Goal: Task Accomplishment & Management: Use online tool/utility

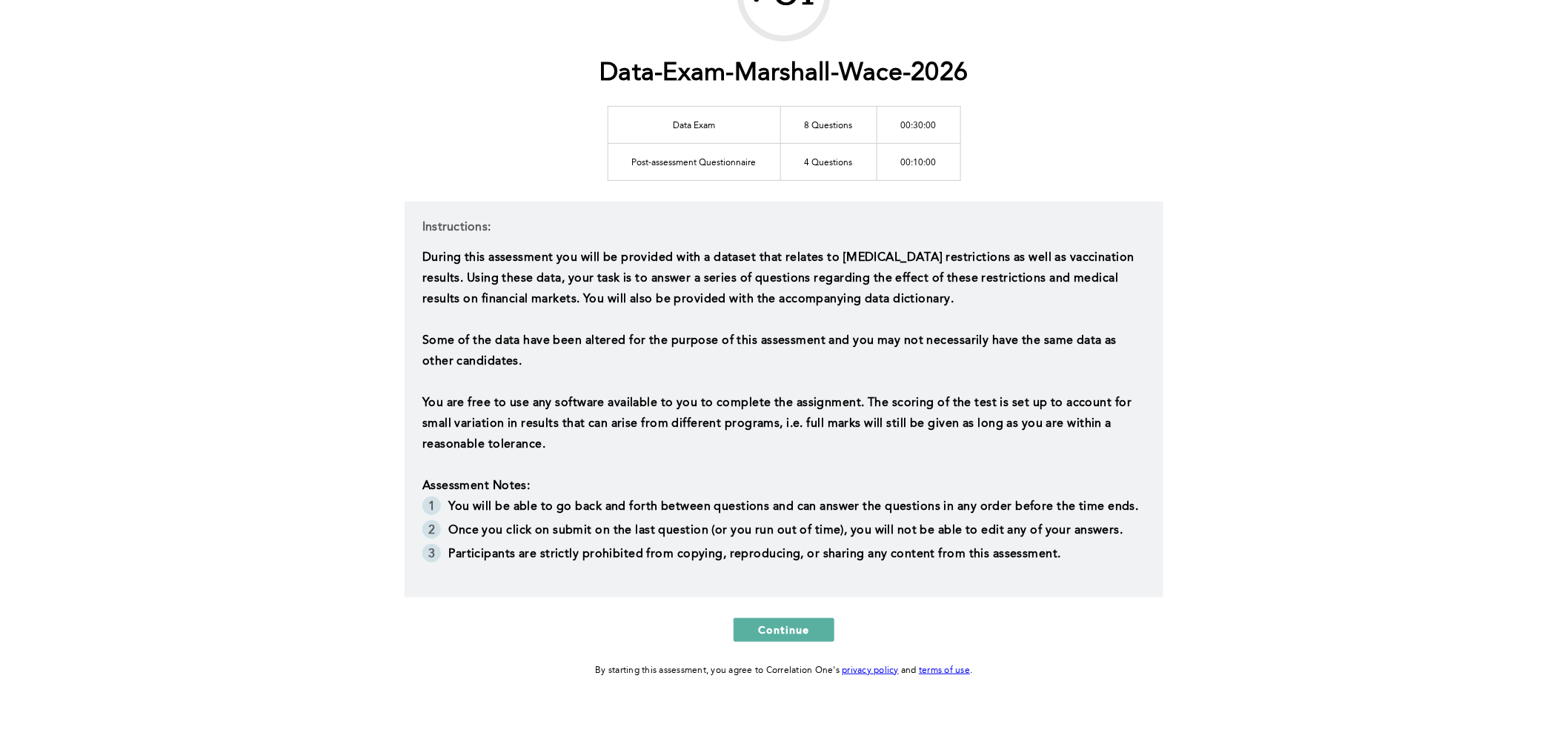
scroll to position [152, 0]
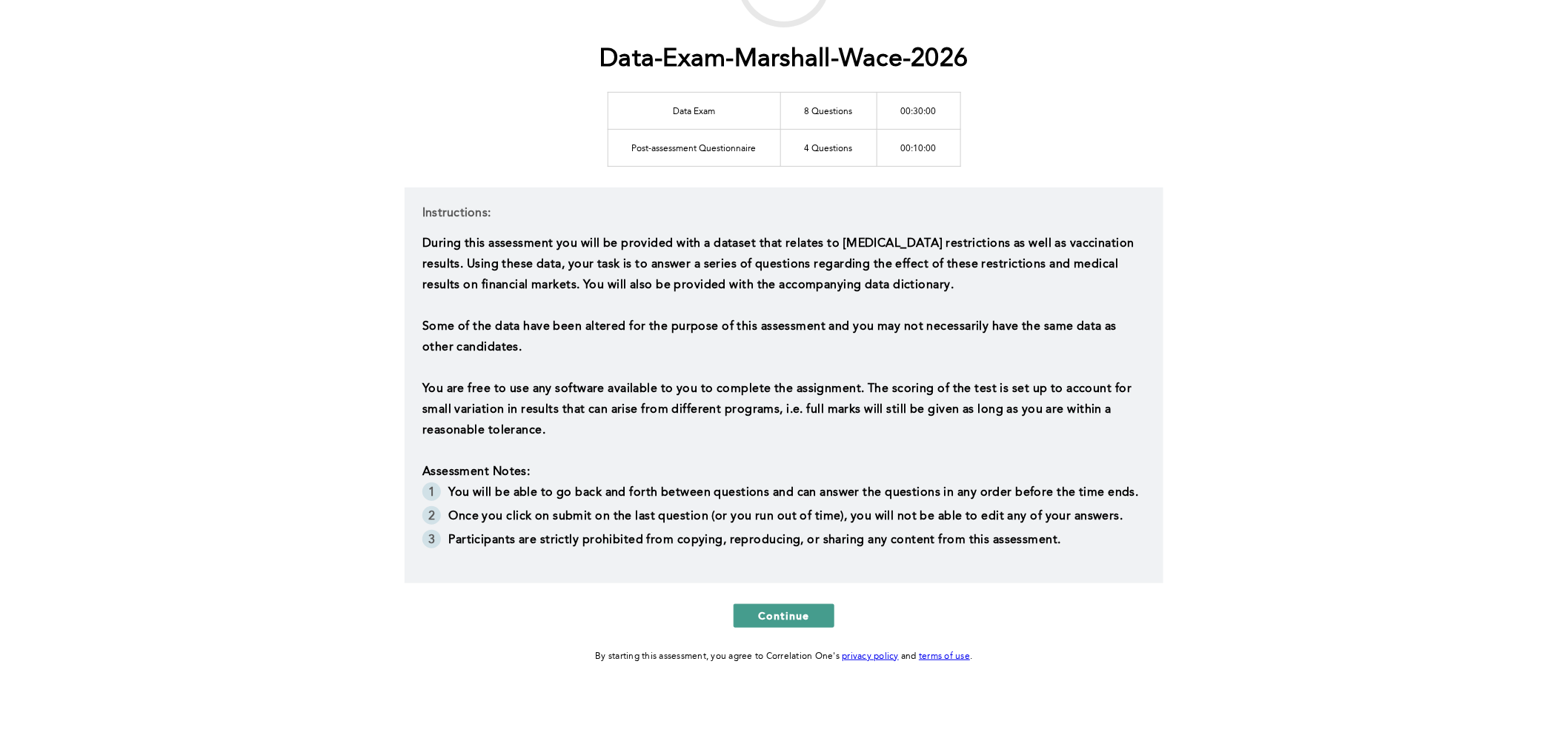
click at [797, 616] on span "Continue" at bounding box center [784, 616] width 52 height 14
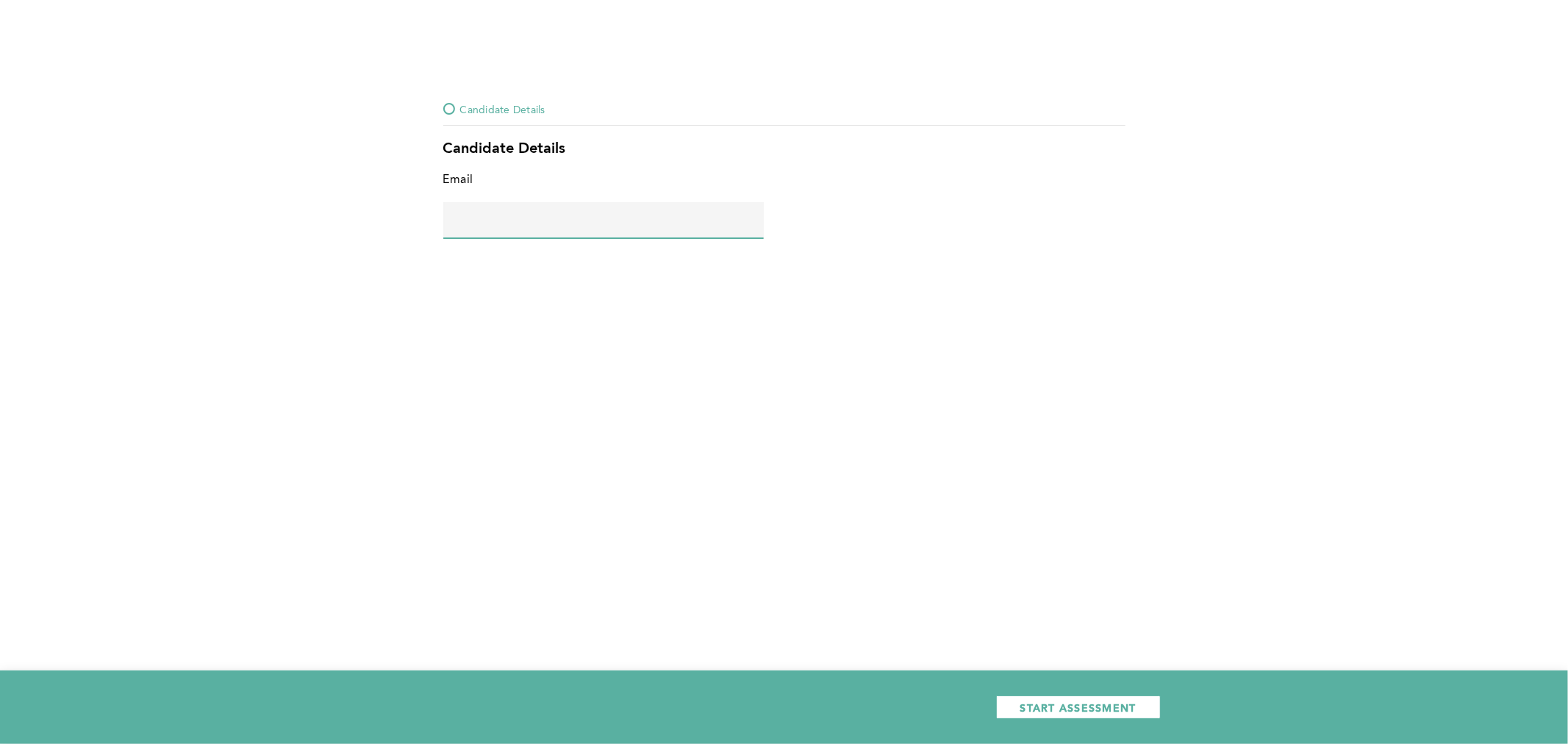
click at [498, 209] on input "text" at bounding box center [603, 220] width 321 height 35
type input "[PERSON_NAME][EMAIL_ADDRESS][DOMAIN_NAME]"
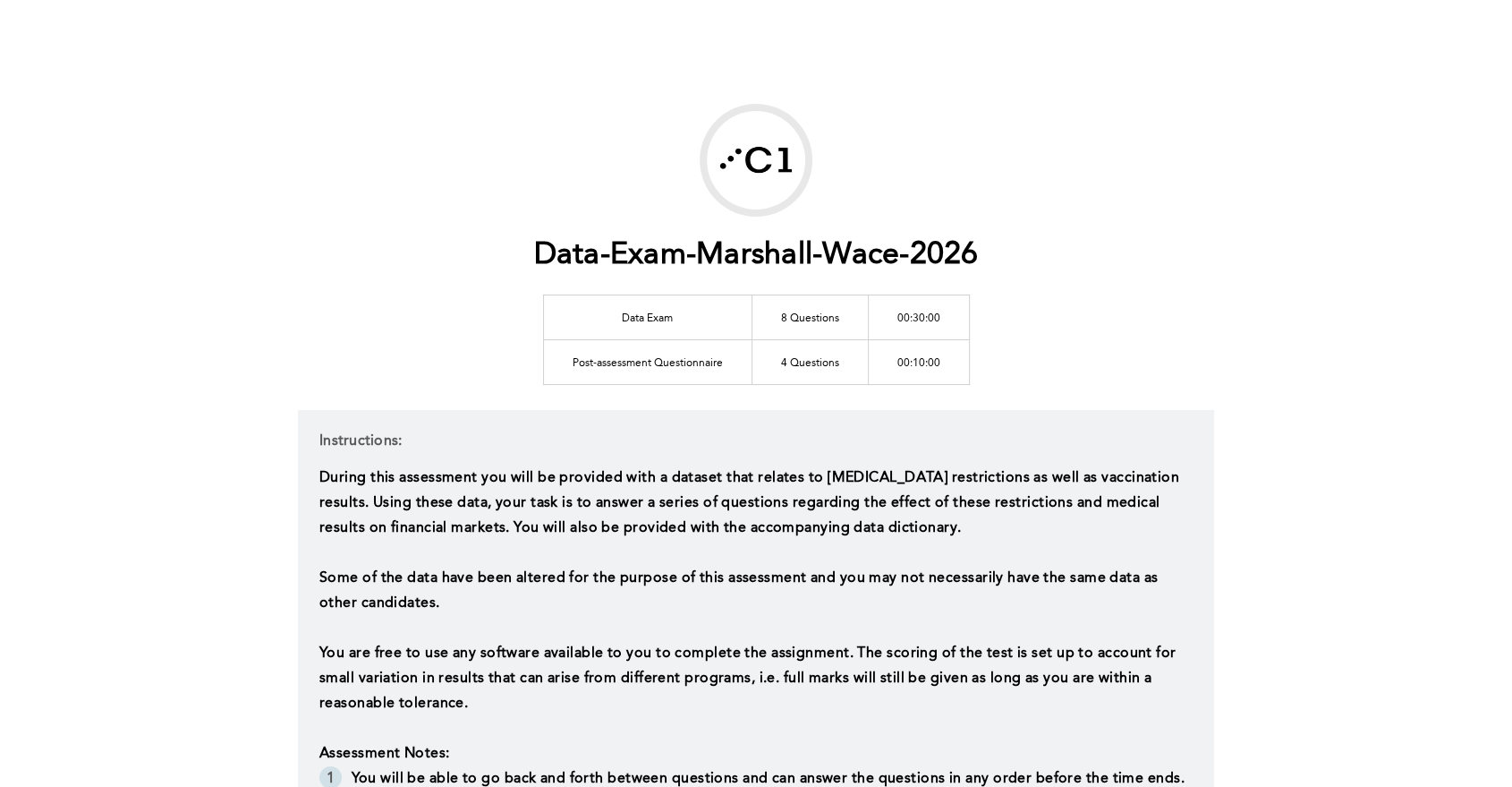
scroll to position [303, 0]
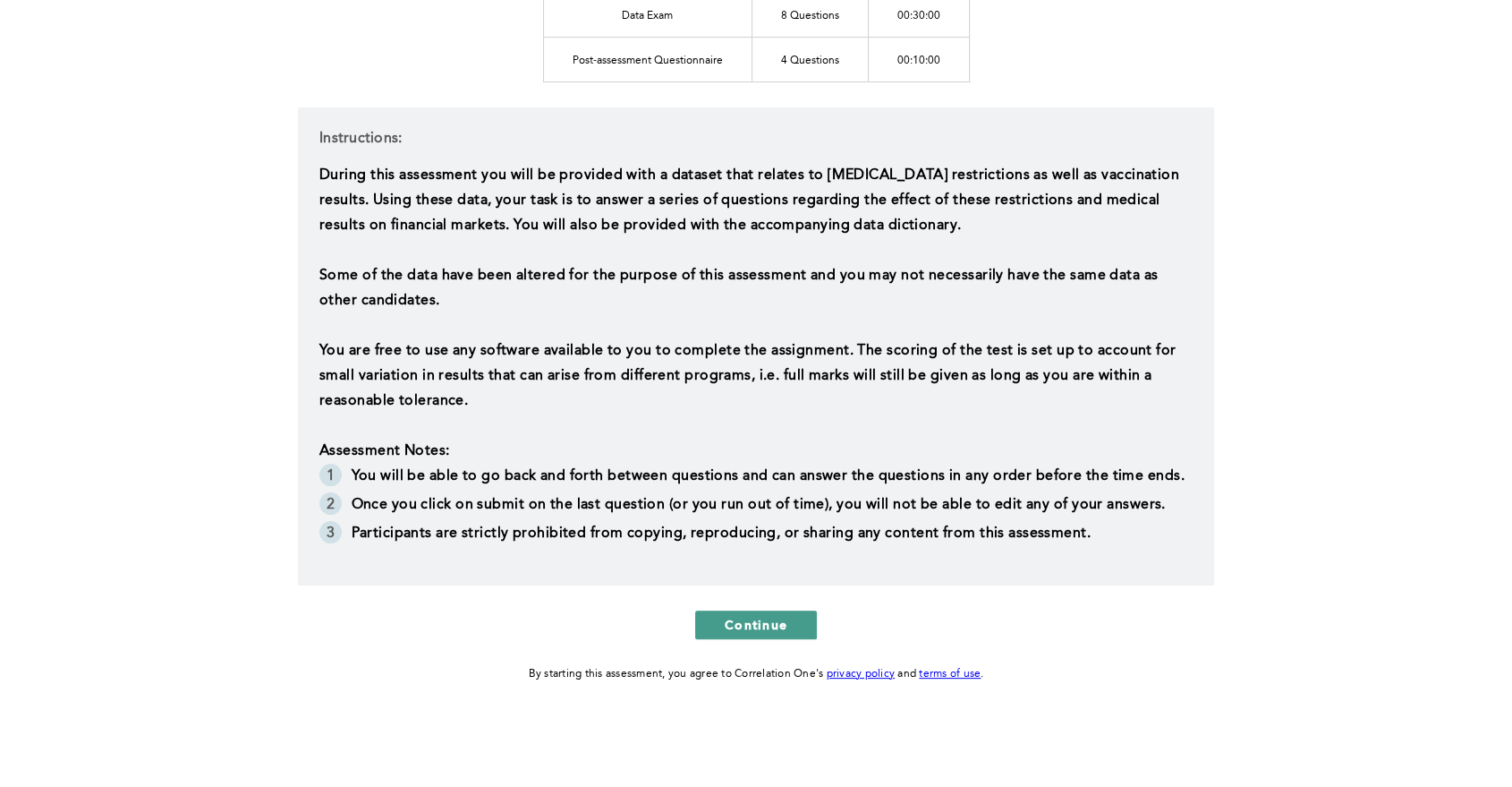
click at [726, 623] on span "Continue" at bounding box center [756, 625] width 63 height 17
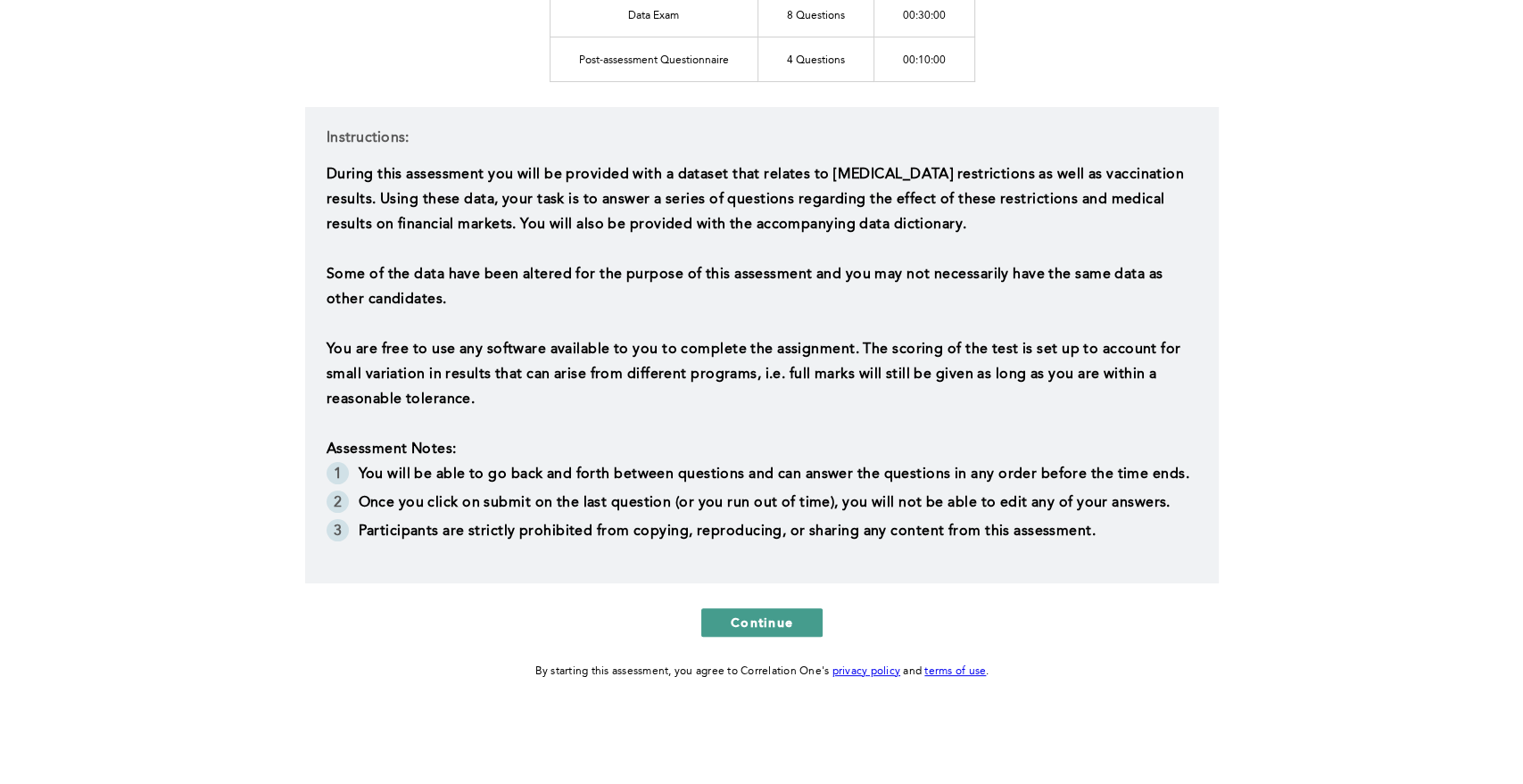
scroll to position [0, 0]
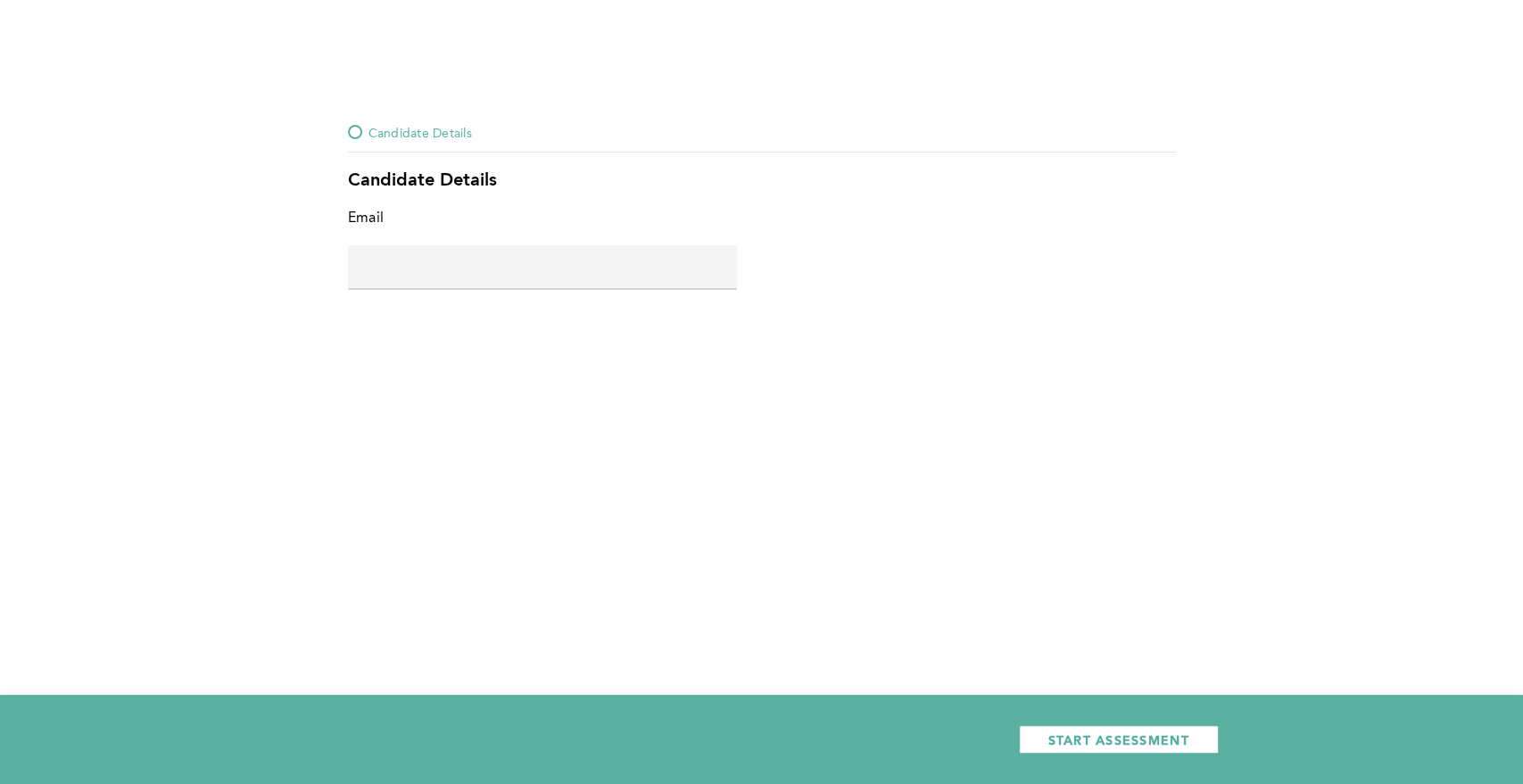
click at [580, 262] on input "text" at bounding box center [542, 266] width 389 height 43
type input "[PERSON_NAME][EMAIL_ADDRESS][DOMAIN_NAME]"
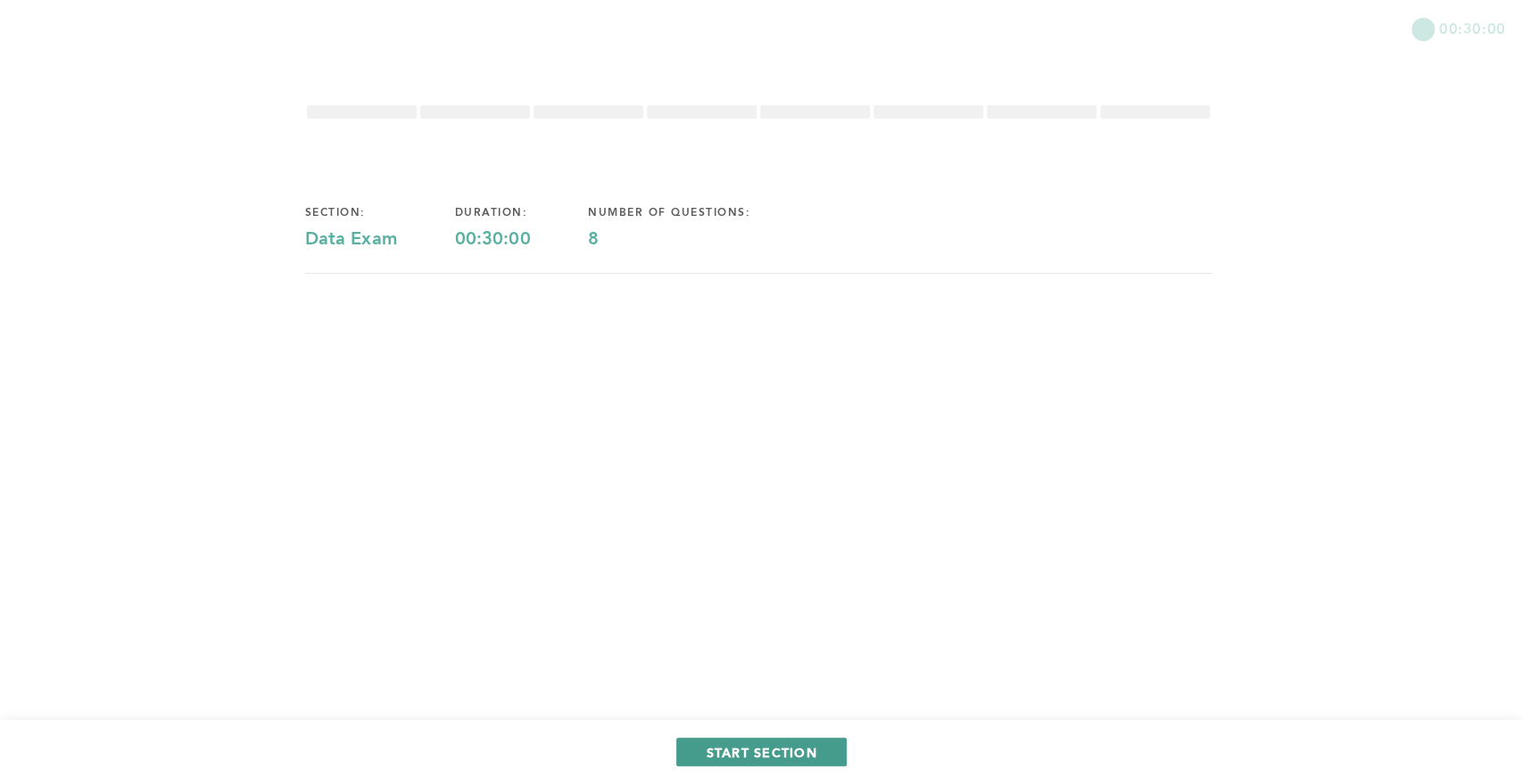
click at [780, 750] on span "START SECTION" at bounding box center [761, 753] width 111 height 17
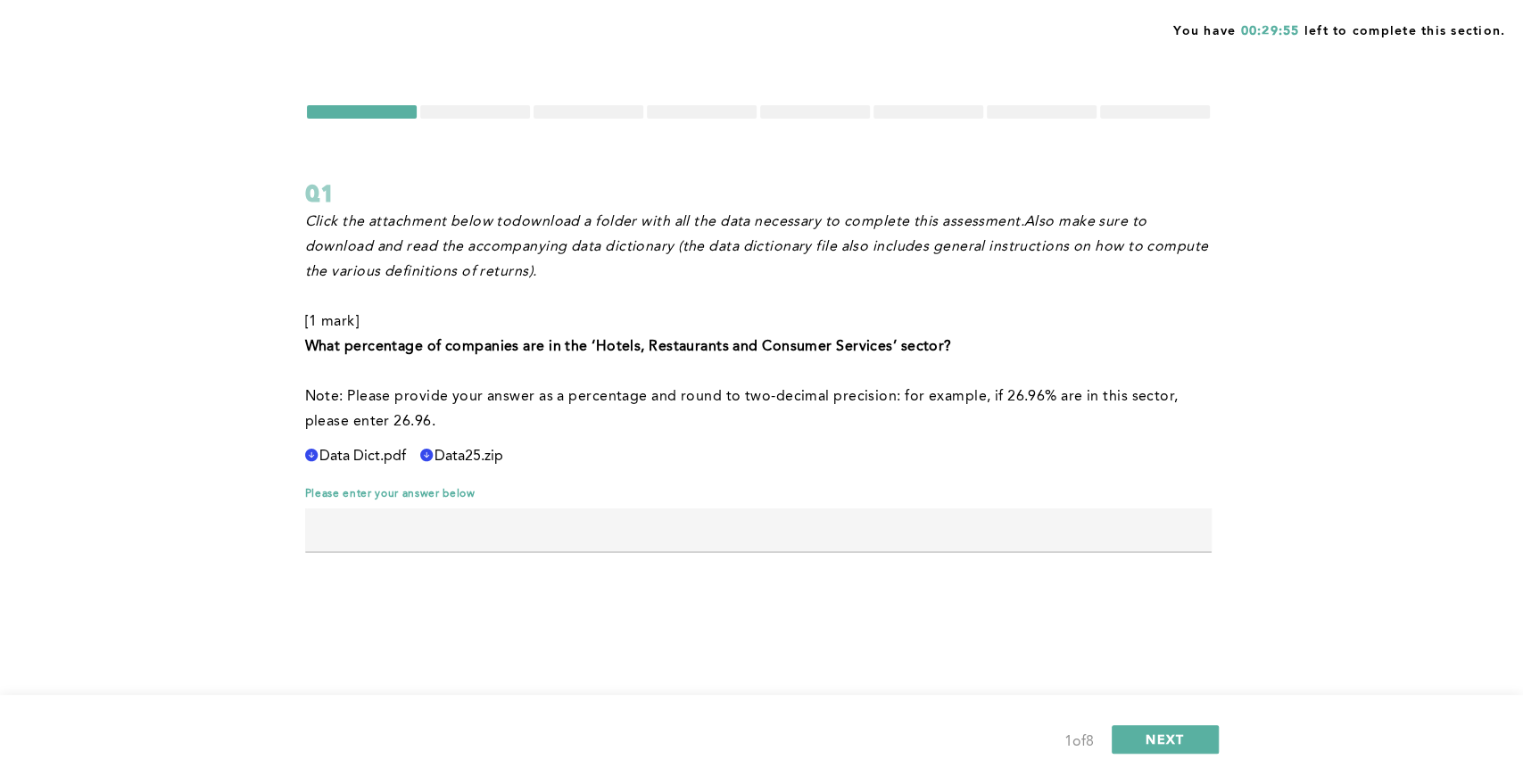
click at [367, 455] on span "Data Dict.pdf" at bounding box center [362, 456] width 87 height 16
click at [406, 456] on span "Data25.zip" at bounding box center [362, 456] width 87 height 16
